Goal: Task Accomplishment & Management: Manage account settings

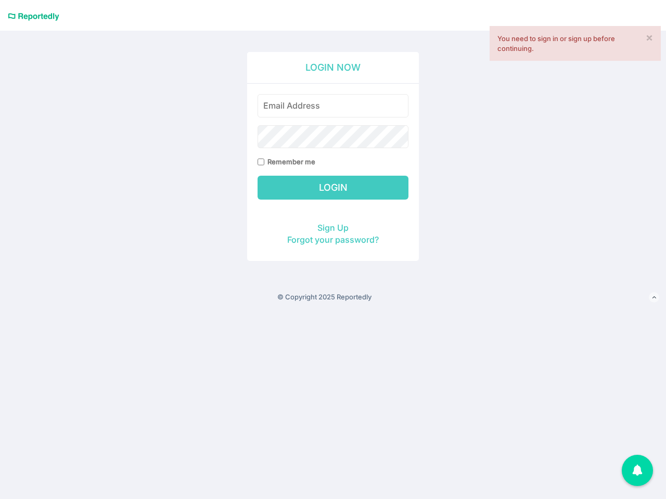
click at [333, 153] on div "Remember me" at bounding box center [332, 131] width 151 height 74
click at [654, 298] on icon at bounding box center [654, 297] width 4 height 7
click at [637, 471] on div "1" at bounding box center [636, 470] width 31 height 31
click at [333, 153] on div "Remember me" at bounding box center [332, 131] width 151 height 74
click at [654, 298] on icon at bounding box center [654, 297] width 4 height 7
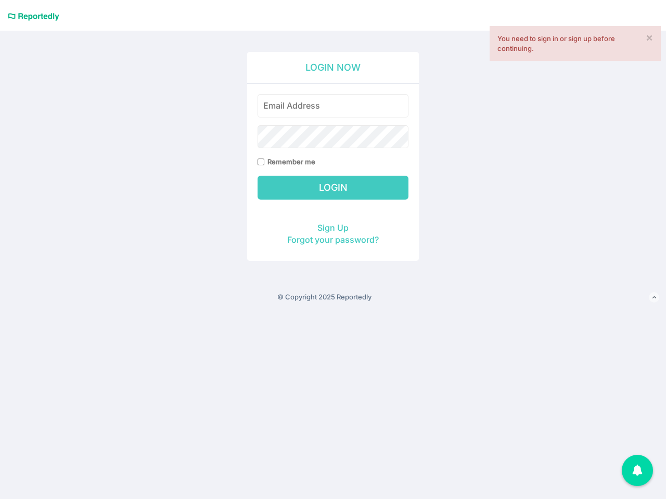
click at [637, 471] on div "1" at bounding box center [636, 470] width 31 height 31
